Goal: Transaction & Acquisition: Purchase product/service

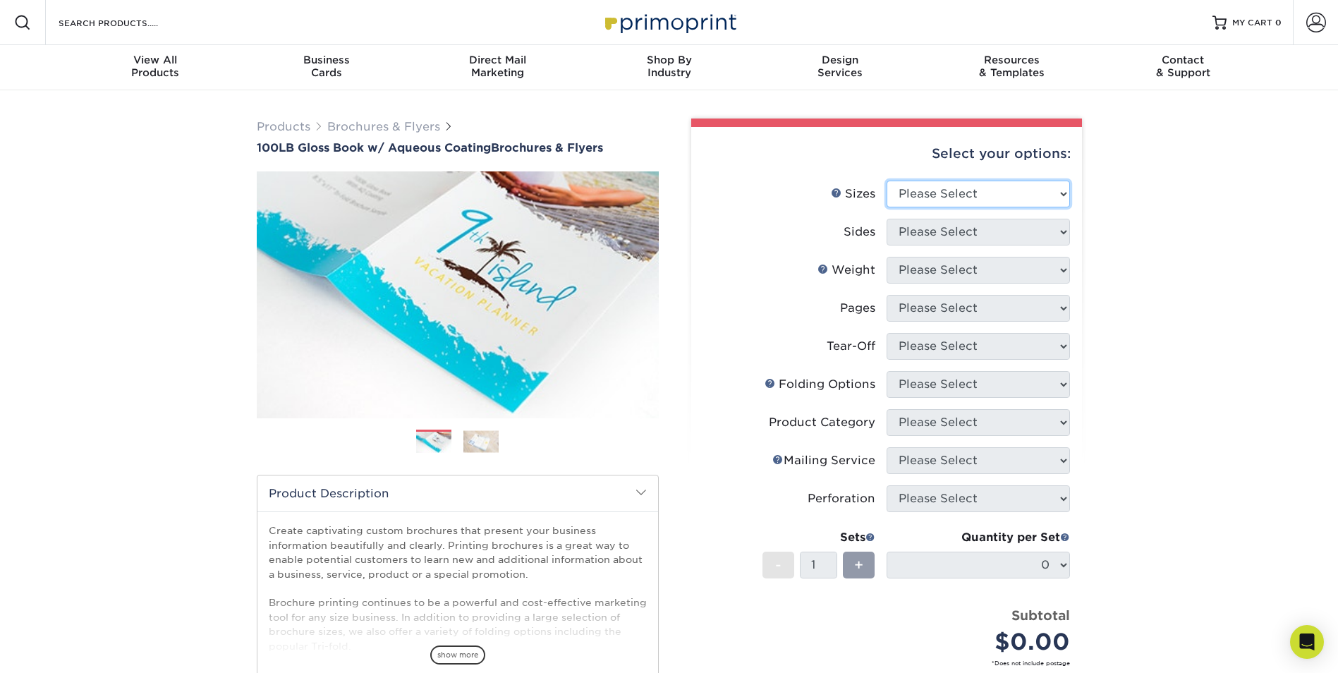
click at [957, 186] on select "Please Select 3.5" x 8.5" 3.5" x 11" 3.67" x 8.5" 4" x 6" 4" x 8.5" 4" x 9" 4" …" at bounding box center [978, 194] width 183 height 27
select select "8.50x11.00"
click at [887, 181] on select "Please Select 3.5" x 8.5" 3.5" x 11" 3.67" x 8.5" 4" x 6" 4" x 8.5" 4" x 9" 4" …" at bounding box center [978, 194] width 183 height 27
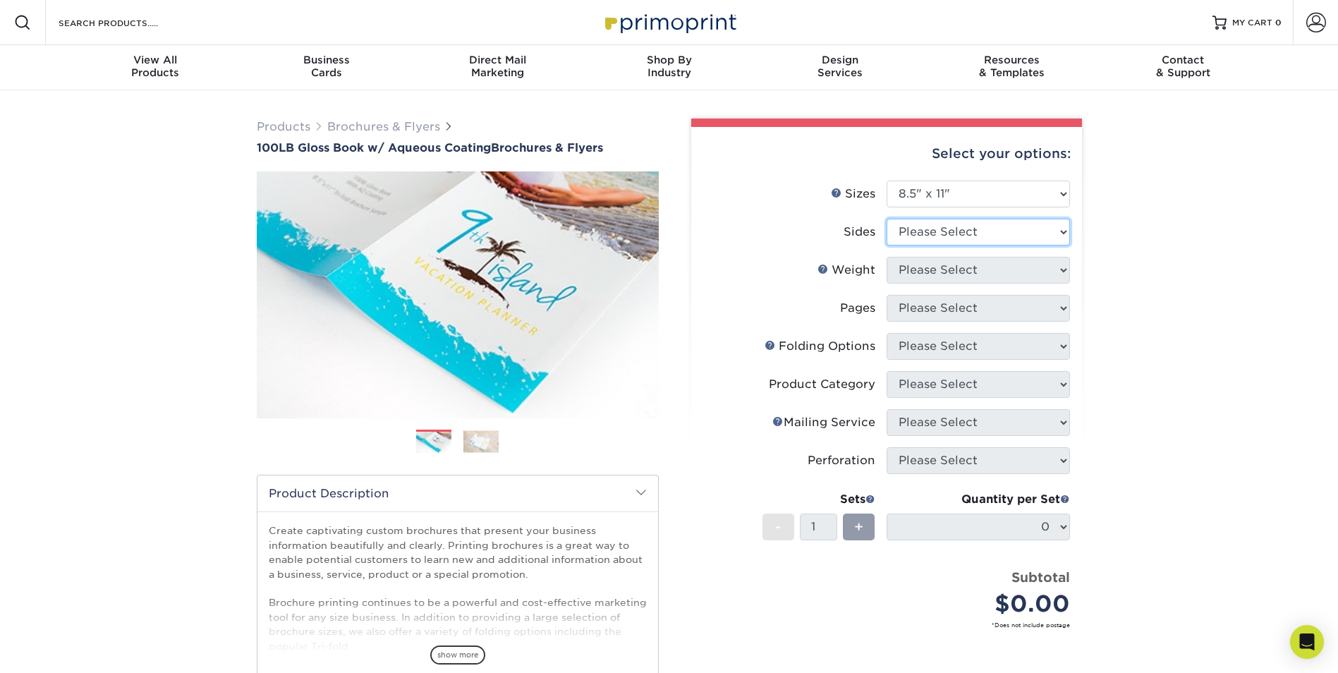
click at [962, 238] on select "Please Select Print Both Sides Print Front Only" at bounding box center [978, 232] width 183 height 27
select select "13abbda7-1d64-4f25-8bb2-c179b224825d"
click at [887, 219] on select "Please Select Print Both Sides Print Front Only" at bounding box center [978, 232] width 183 height 27
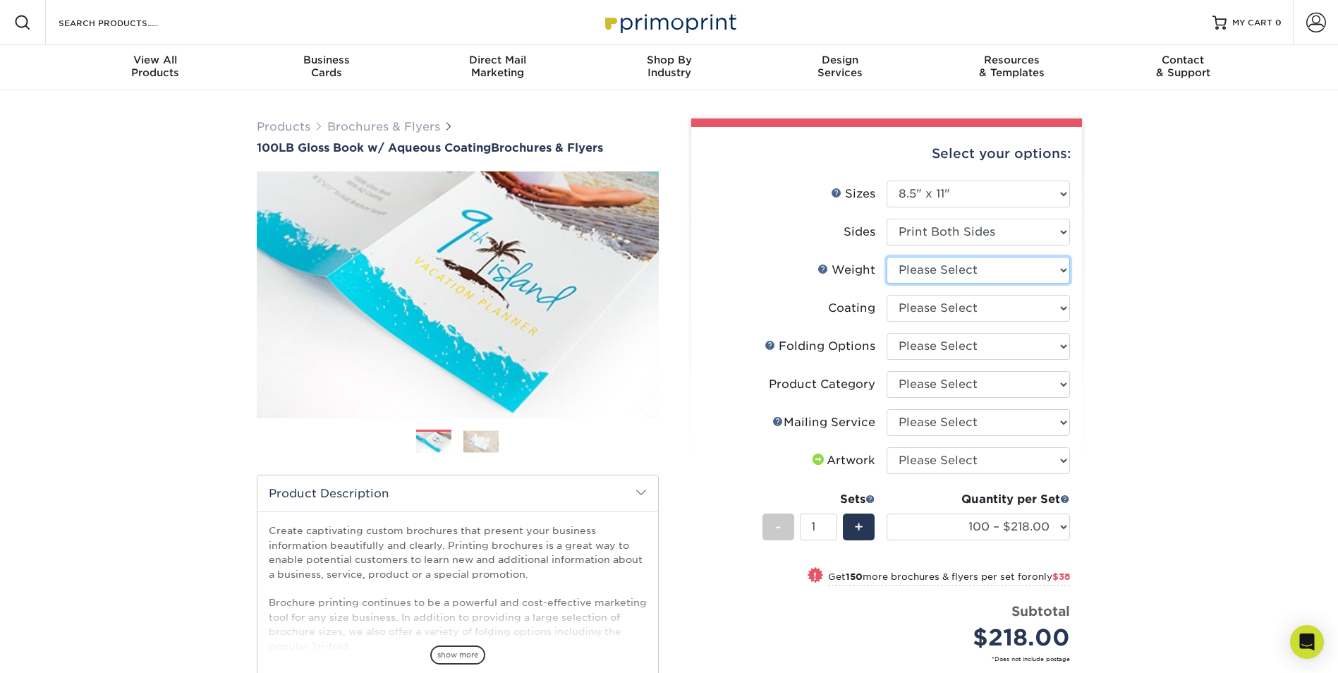
click at [994, 278] on select "Please Select 100LB" at bounding box center [978, 270] width 183 height 27
select select "100LB"
click at [887, 257] on select "Please Select 100LB" at bounding box center [978, 270] width 183 height 27
click at [971, 307] on select at bounding box center [978, 308] width 183 height 27
select select "d41dab50-ff65-4f4f-bb17-2afe4d36ae33"
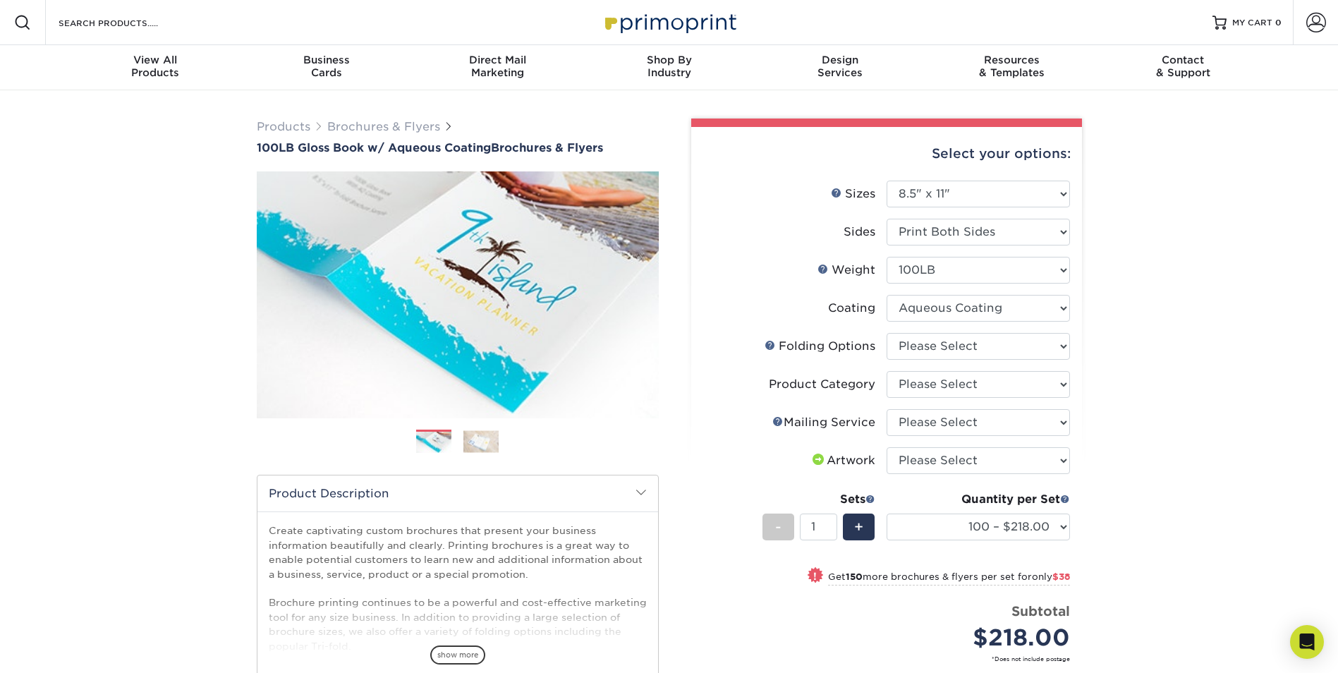
click at [887, 295] on select at bounding box center [978, 308] width 183 height 27
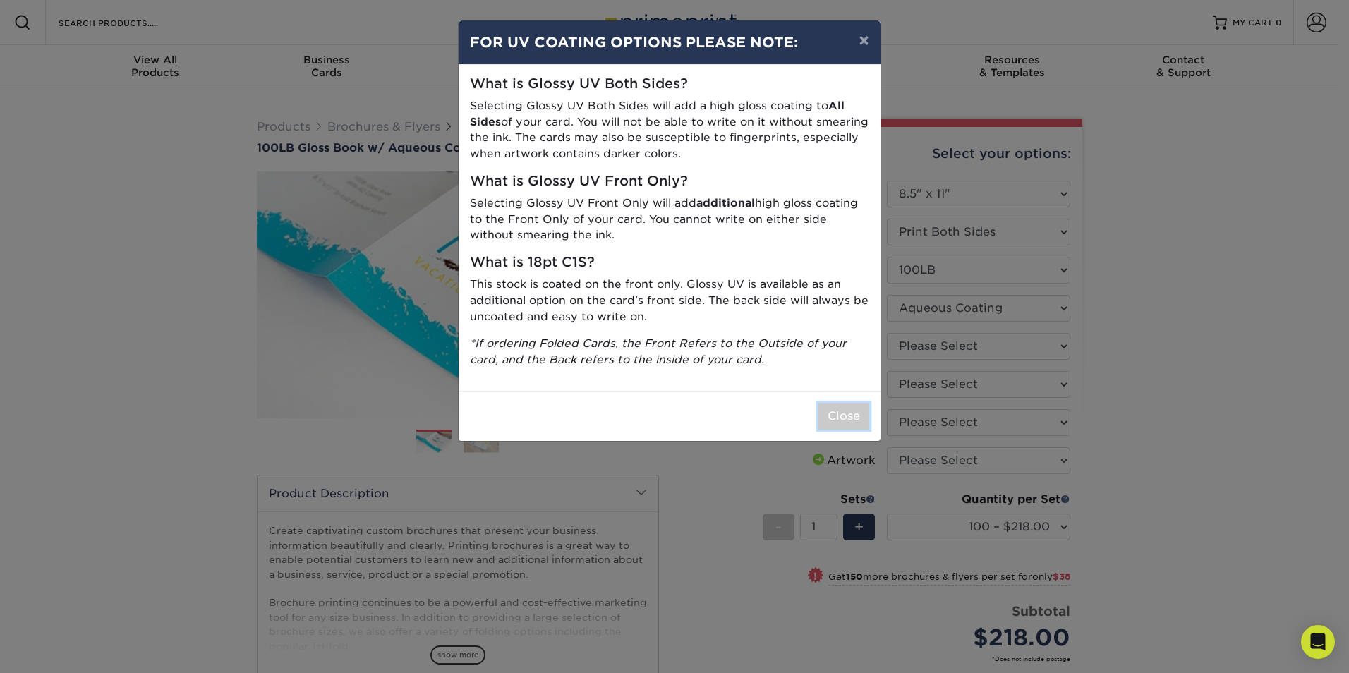
click at [841, 421] on button "Close" at bounding box center [843, 416] width 51 height 27
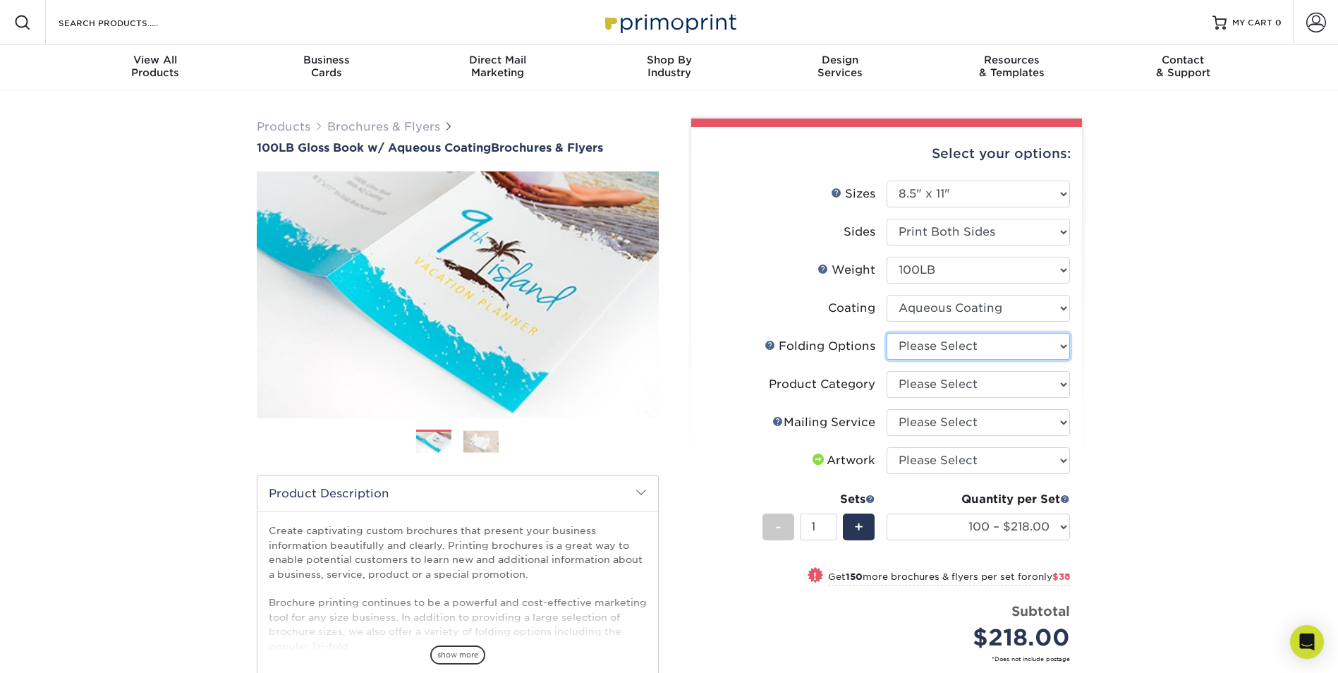
click at [921, 351] on select "Please Select FLAT - No Folding Accordion Fold Half-Fold (Vertical) Half-Fold (…" at bounding box center [978, 346] width 183 height 27
select select "9b1d5825-34d1-4721-9874-ed79abb003d7"
click at [887, 333] on select "Please Select FLAT - No Folding Accordion Fold Half-Fold (Vertical) Half-Fold (…" at bounding box center [978, 346] width 183 height 27
click at [922, 387] on select "Please Select Flyers and Brochures" at bounding box center [978, 384] width 183 height 27
select select "1a668080-6b7c-4174-b399-2c3833b27ef4"
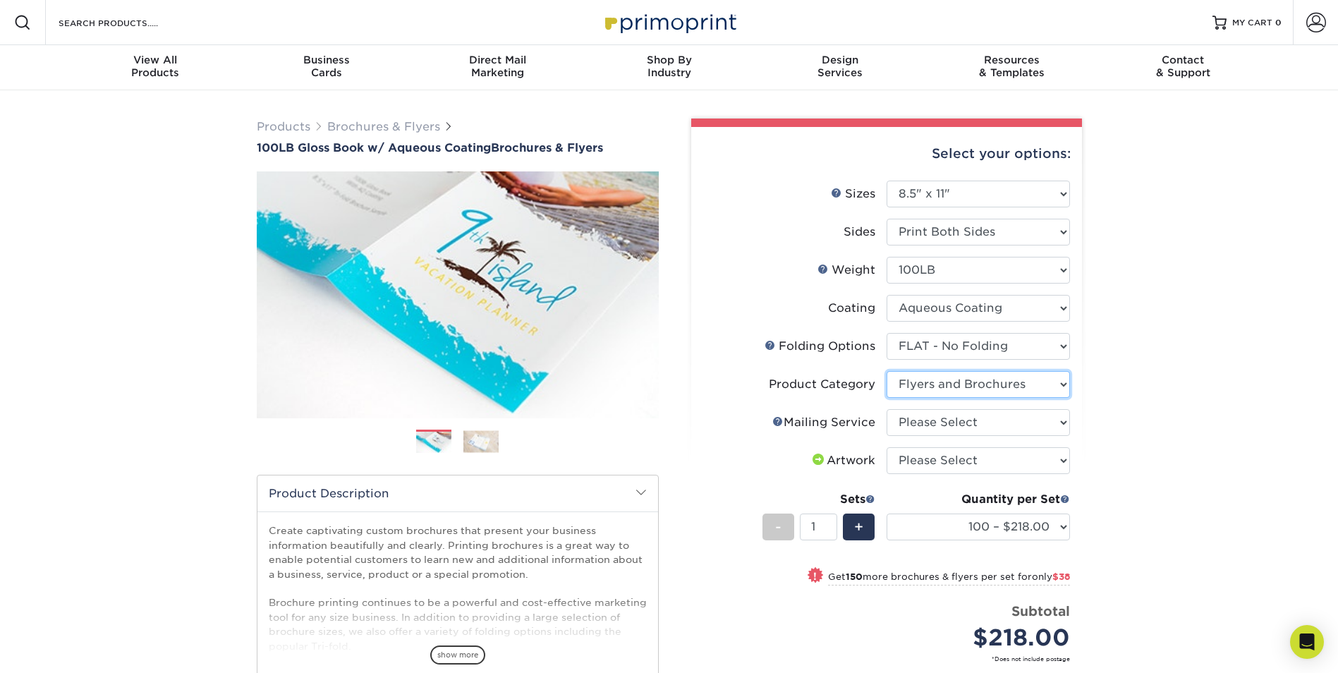
click at [887, 371] on select "Please Select Flyers and Brochures" at bounding box center [978, 384] width 183 height 27
click at [934, 418] on select "Please Select No Direct Mailing Service No, I will mail/stamp/imprint Direct Ma…" at bounding box center [978, 422] width 183 height 27
select select "934e270e-9523-48b9-93c7-78b0896e16a6"
click at [887, 409] on select "Please Select No Direct Mailing Service No, I will mail/stamp/imprint Direct Ma…" at bounding box center [978, 422] width 183 height 27
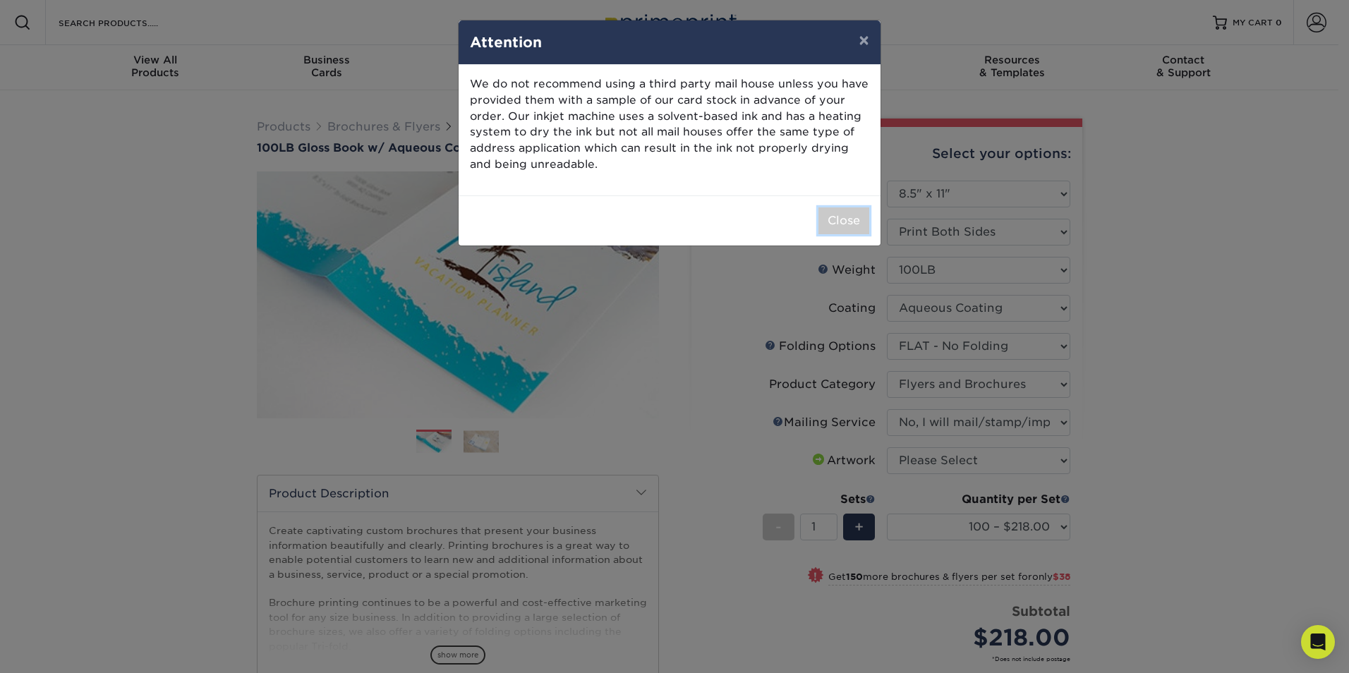
click at [841, 209] on button "Close" at bounding box center [843, 220] width 51 height 27
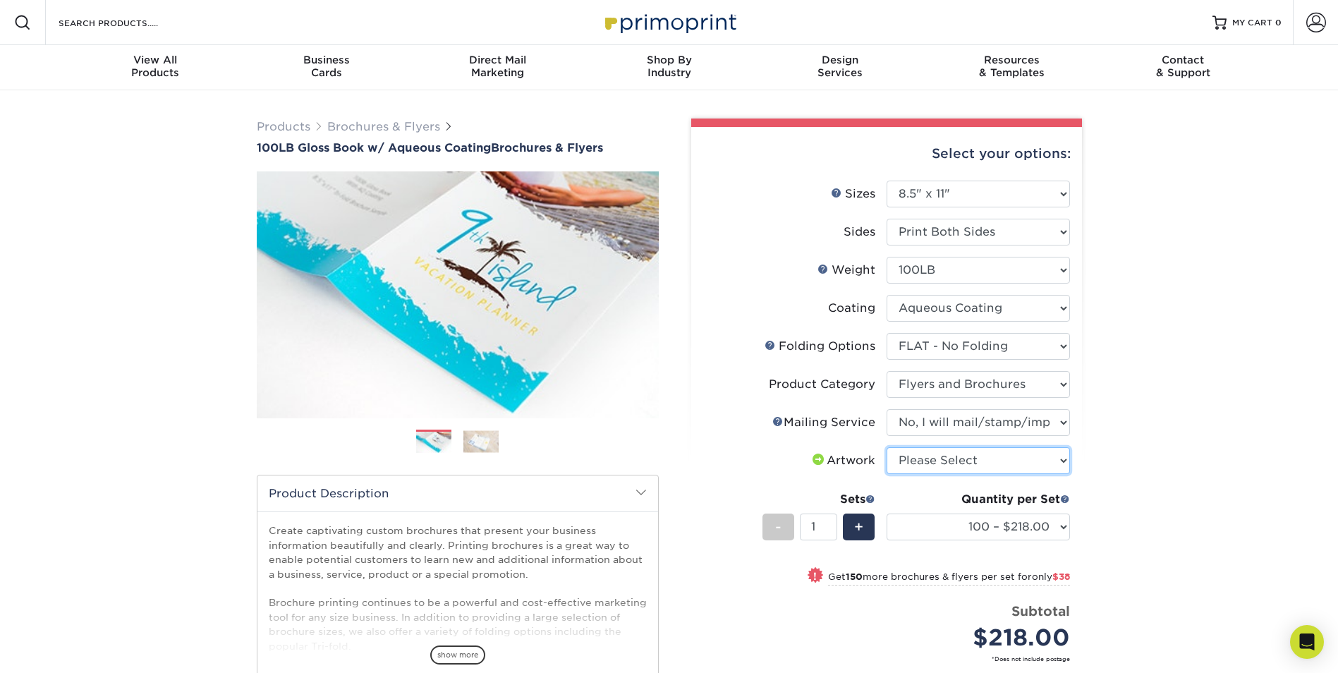
click at [996, 461] on select "Please Select I will upload files I need a design - $175" at bounding box center [978, 460] width 183 height 27
select select "upload"
click at [887, 447] on select "Please Select I will upload files I need a design - $175" at bounding box center [978, 460] width 183 height 27
click at [1002, 314] on select at bounding box center [978, 308] width 183 height 27
select select "-1"
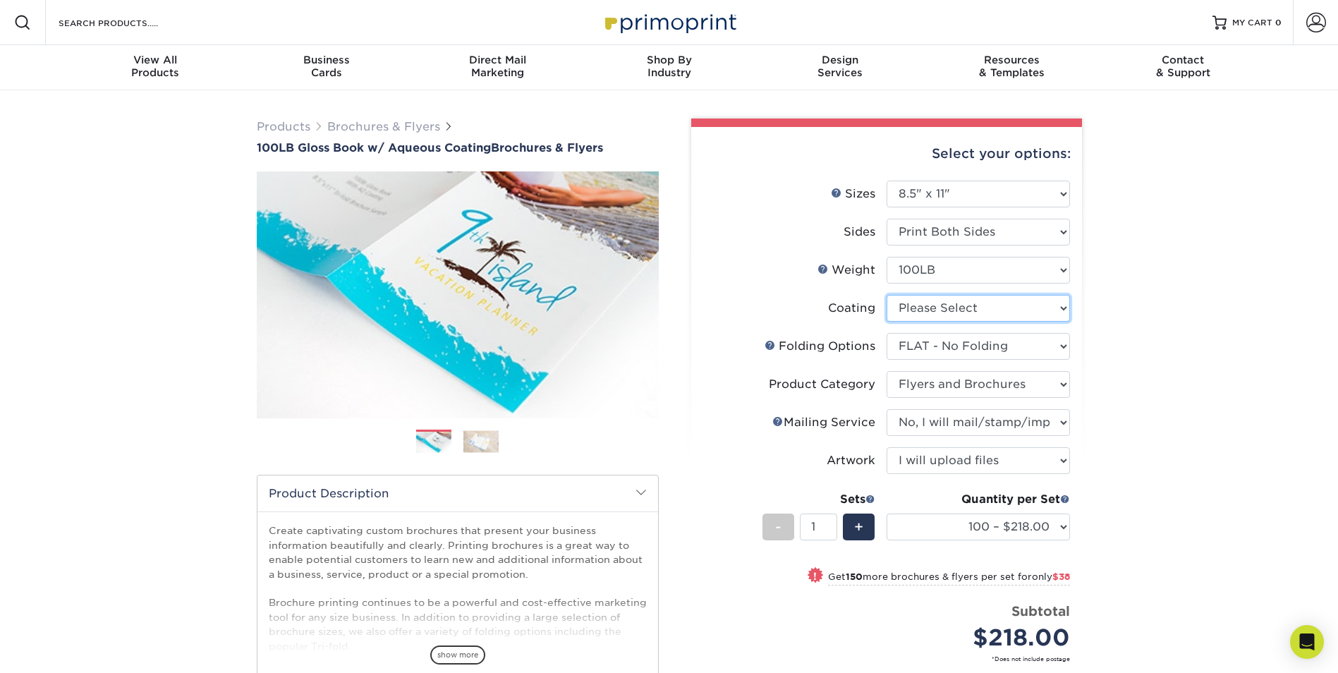
click at [887, 295] on select at bounding box center [978, 308] width 183 height 27
select select "-1"
select select
select select "-1"
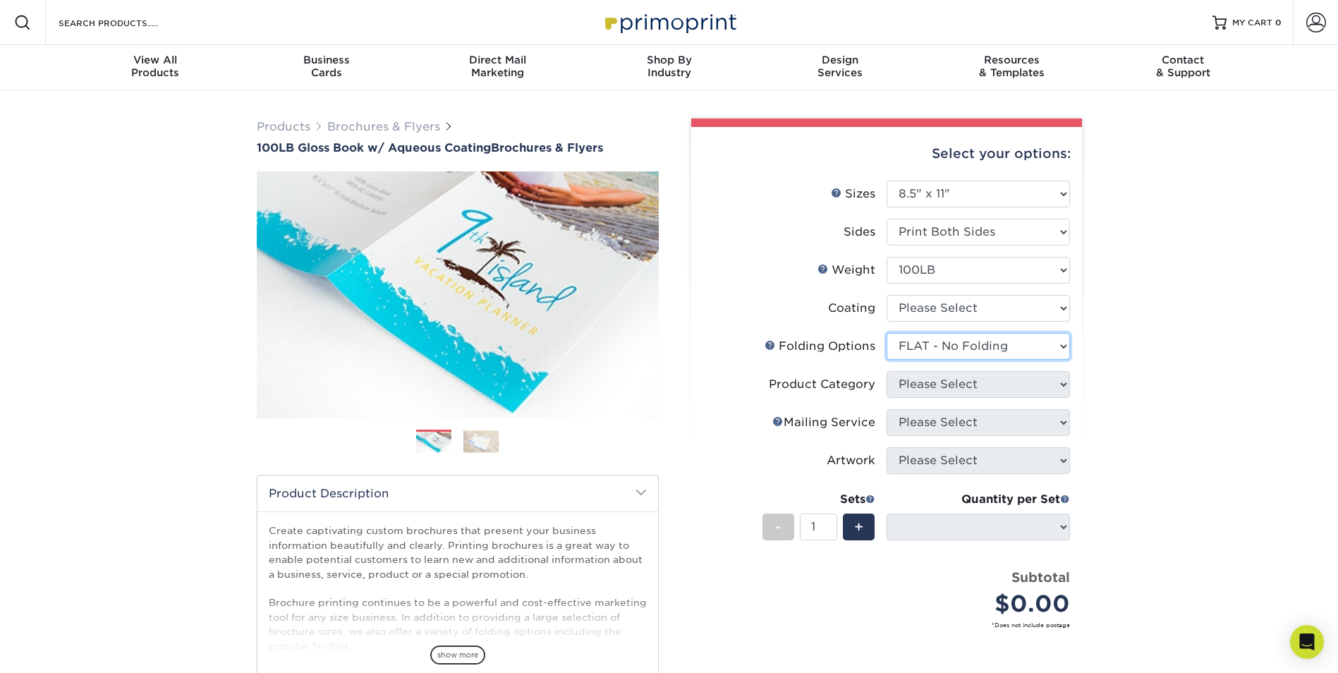
click at [971, 349] on select "Please Select FLAT - No Folding Accordion Fold Half-Fold (Vertical) Half-Fold (…" at bounding box center [978, 346] width 183 height 27
select select "-1"
click at [887, 333] on select "Please Select FLAT - No Folding Accordion Fold Half-Fold (Vertical) Half-Fold (…" at bounding box center [978, 346] width 183 height 27
click at [958, 320] on select at bounding box center [978, 308] width 183 height 27
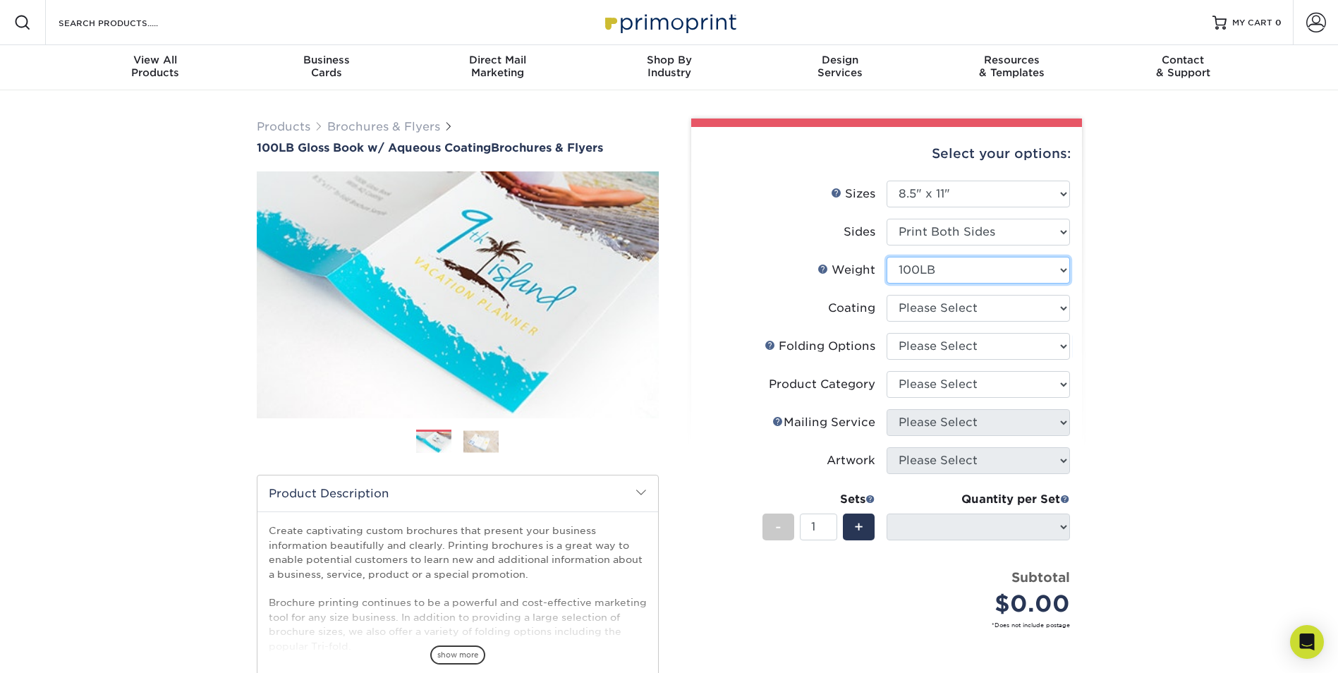
click at [960, 272] on select "Please Select 100LB" at bounding box center [978, 270] width 183 height 27
click at [821, 323] on li "Coating" at bounding box center [886, 314] width 367 height 38
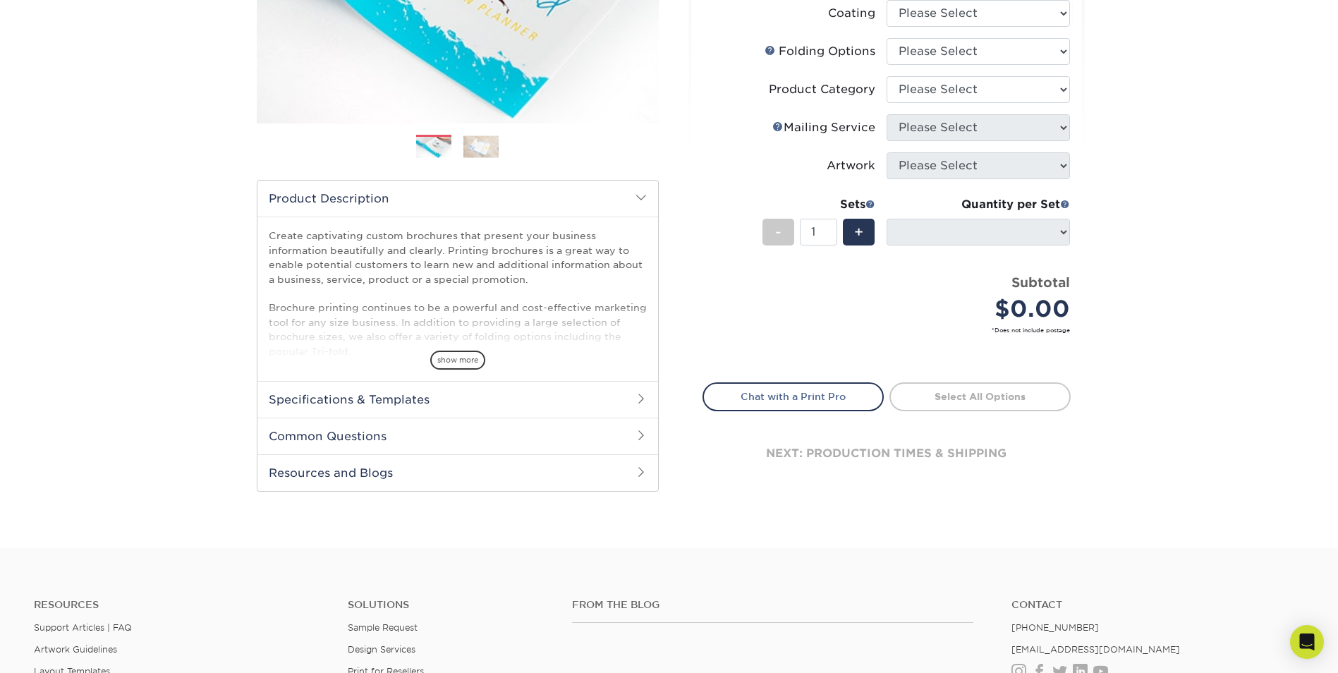
scroll to position [423, 0]
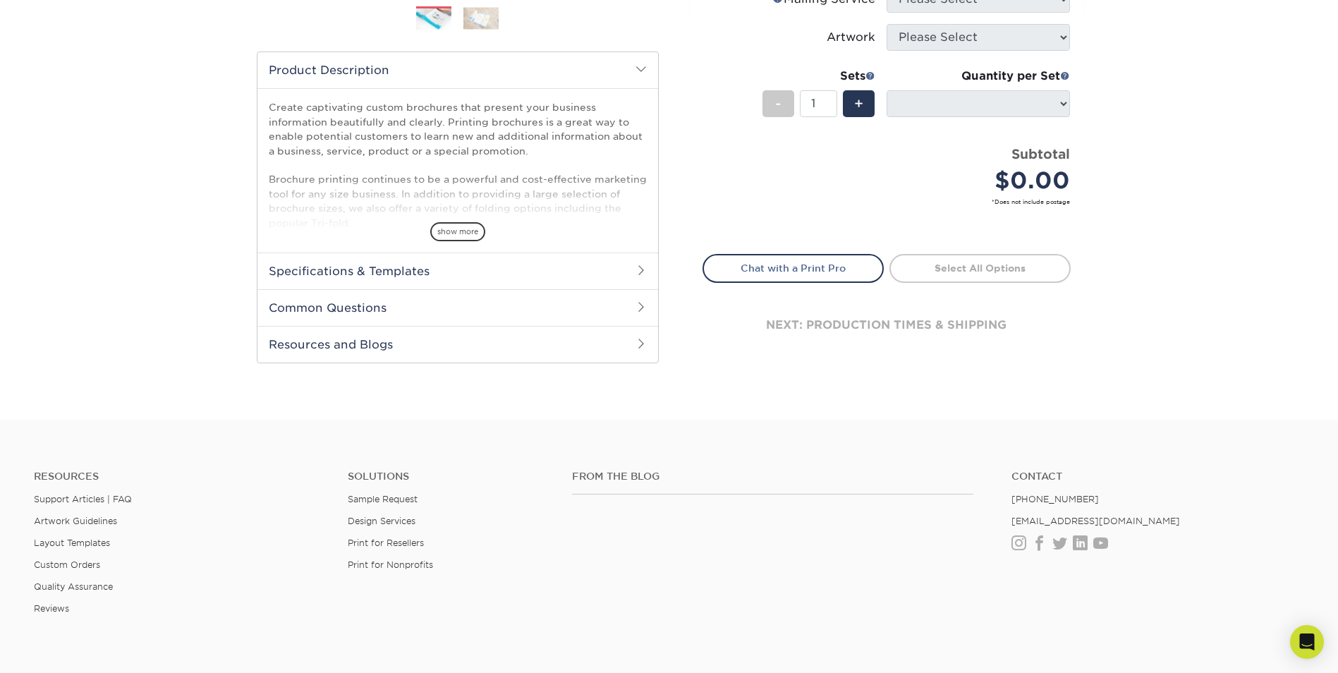
click at [457, 235] on span "show more" at bounding box center [457, 231] width 55 height 19
click at [503, 265] on h2 "Specifications & Templates" at bounding box center [457, 271] width 401 height 37
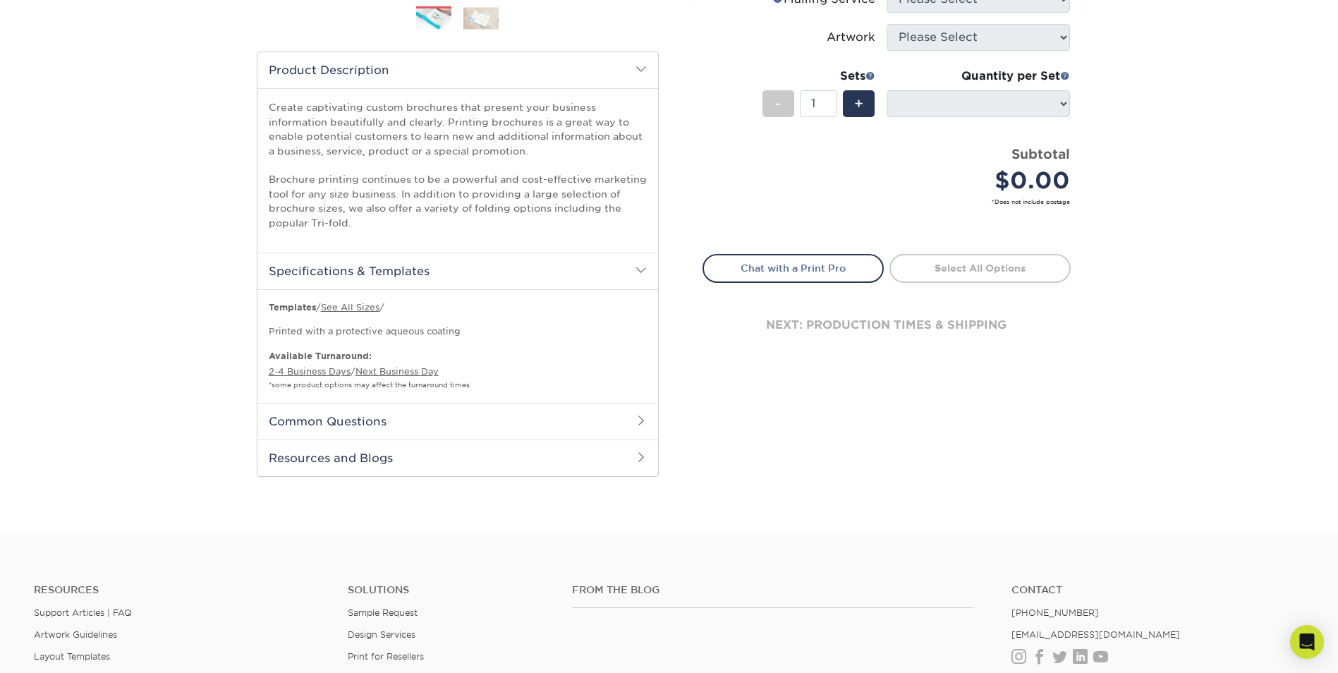
click at [530, 420] on h2 "Common Questions" at bounding box center [457, 421] width 401 height 37
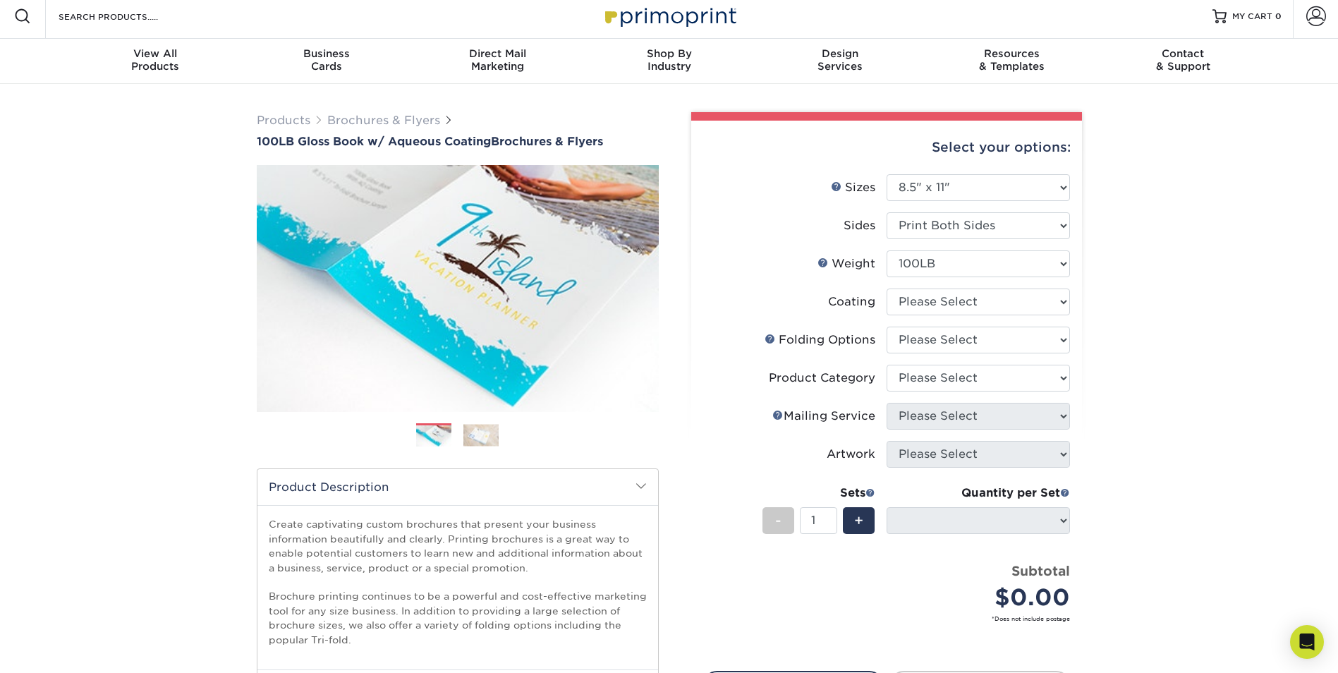
scroll to position [0, 0]
